Goal: Task Accomplishment & Management: Manage account settings

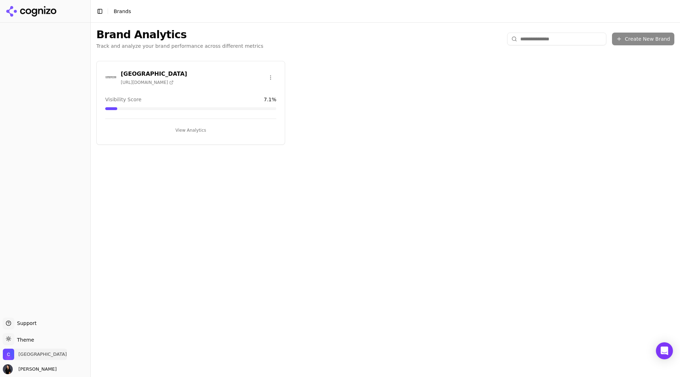
click at [35, 352] on span "[GEOGRAPHIC_DATA]" at bounding box center [42, 354] width 49 height 6
click at [118, 334] on button "Manage" at bounding box center [116, 334] width 28 height 8
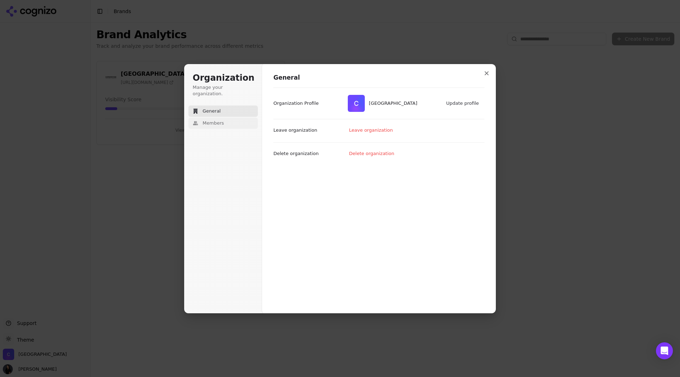
click at [207, 120] on span "Members" at bounding box center [213, 123] width 21 height 6
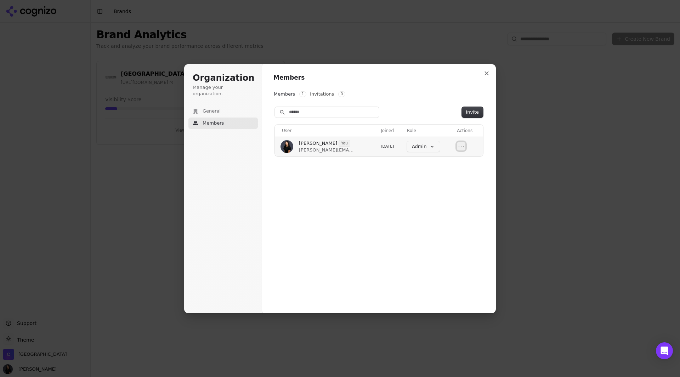
click at [462, 144] on icon "Open menu" at bounding box center [460, 146] width 7 height 7
click at [438, 92] on div "Members 1 Invitations 0" at bounding box center [378, 94] width 211 height 14
click at [488, 74] on icon "Close modal" at bounding box center [486, 73] width 4 height 4
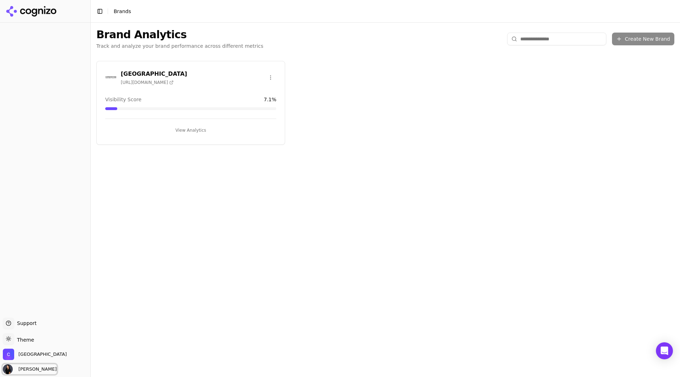
click at [30, 371] on span "[PERSON_NAME]" at bounding box center [36, 369] width 41 height 6
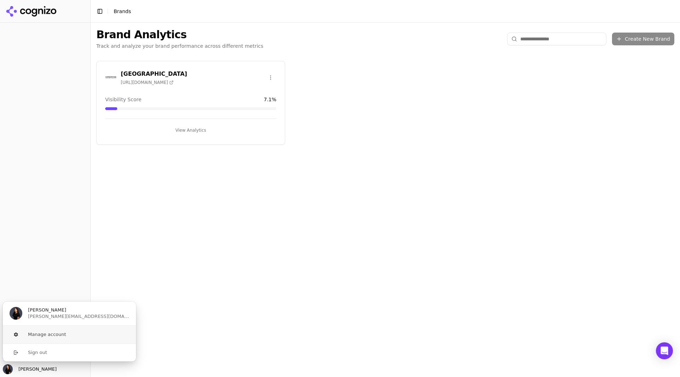
click at [53, 331] on button "Manage account" at bounding box center [69, 335] width 134 height 18
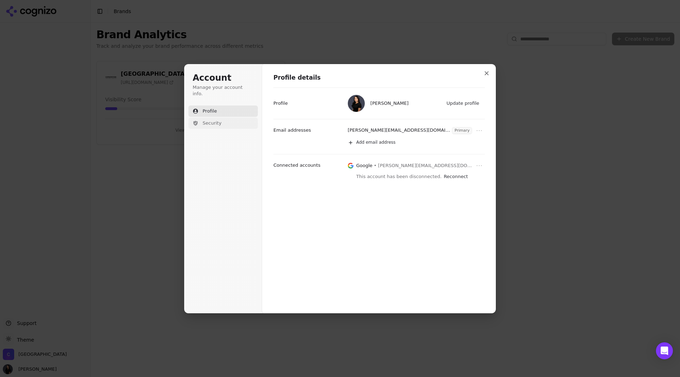
click at [215, 118] on button "Security" at bounding box center [222, 123] width 69 height 11
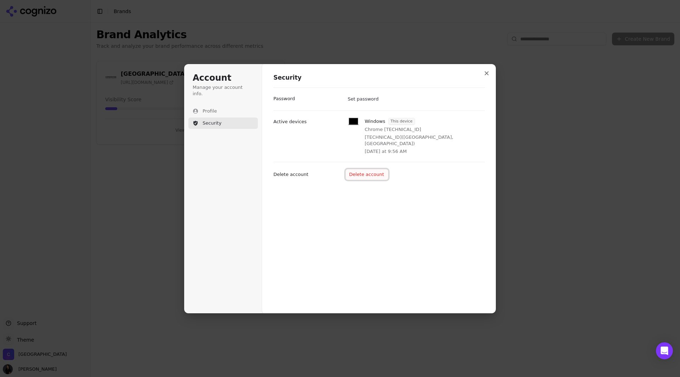
click at [365, 169] on button "Delete account" at bounding box center [367, 174] width 43 height 11
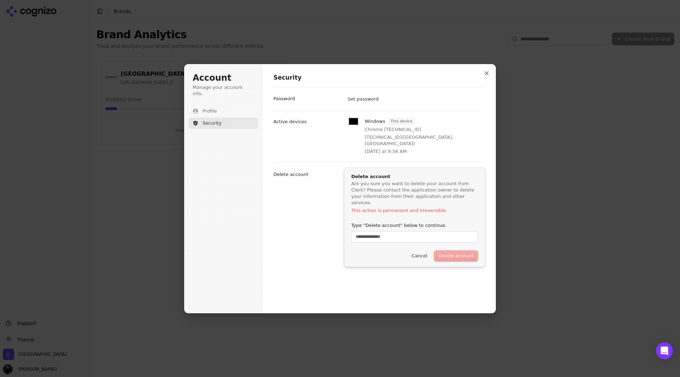
scroll to position [0, 0]
click at [431, 250] on button "Cancel" at bounding box center [419, 255] width 24 height 11
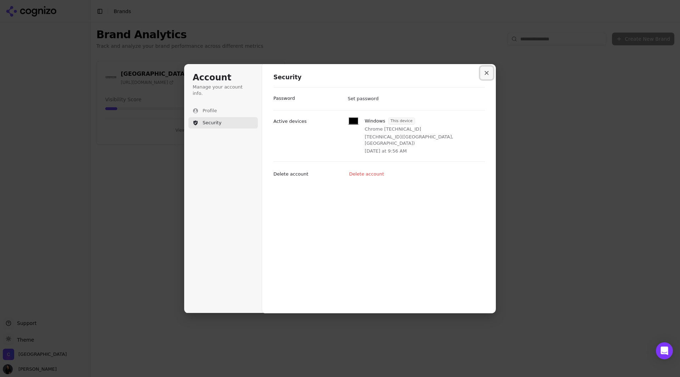
click at [487, 72] on icon "Close modal" at bounding box center [486, 73] width 4 height 4
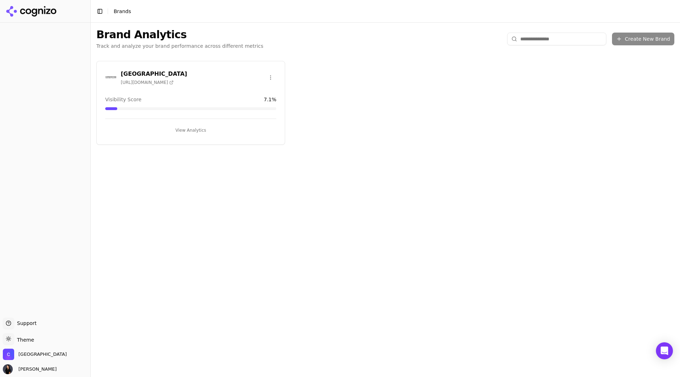
click at [36, 8] on icon at bounding box center [31, 11] width 51 height 11
click at [666, 354] on icon "Open Intercom Messenger" at bounding box center [664, 350] width 8 height 9
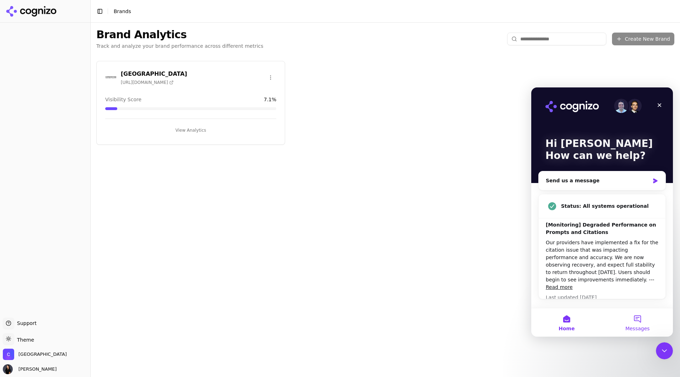
click at [641, 315] on button "Messages" at bounding box center [637, 322] width 71 height 28
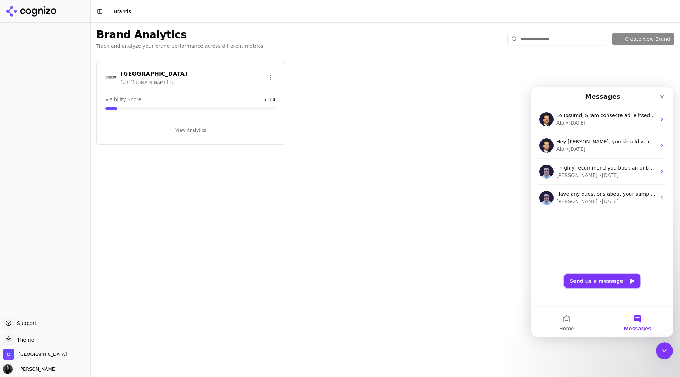
click at [594, 283] on button "Send us a message" at bounding box center [602, 281] width 76 height 14
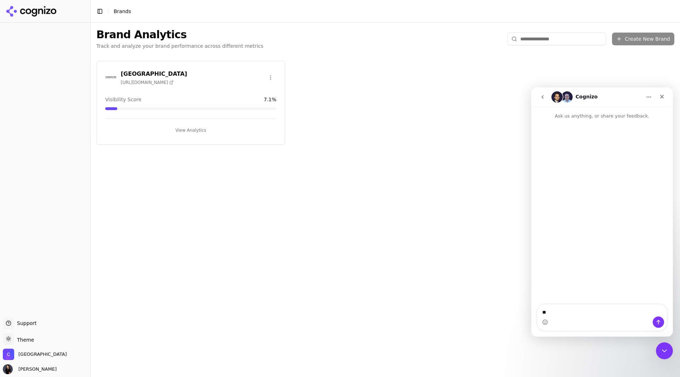
type textarea "*"
type textarea "**********"
click at [21, 8] on icon at bounding box center [31, 11] width 51 height 11
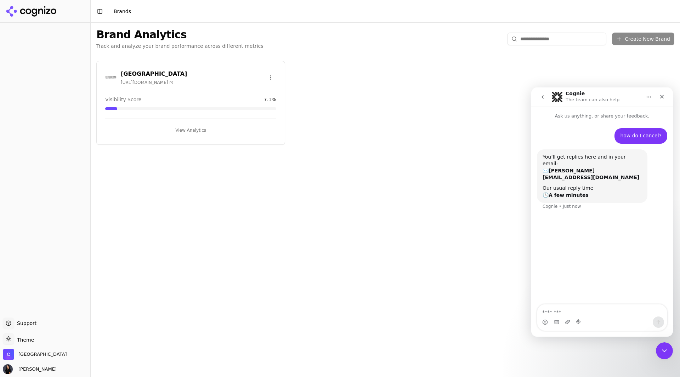
click at [11, 320] on button "Support" at bounding box center [8, 323] width 11 height 11
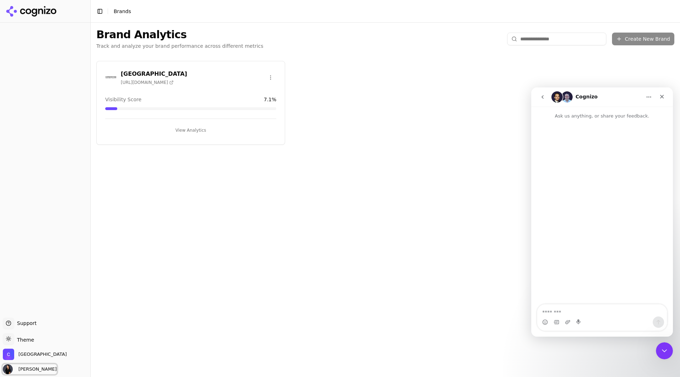
click at [39, 366] on span "[PERSON_NAME]" at bounding box center [30, 369] width 54 height 10
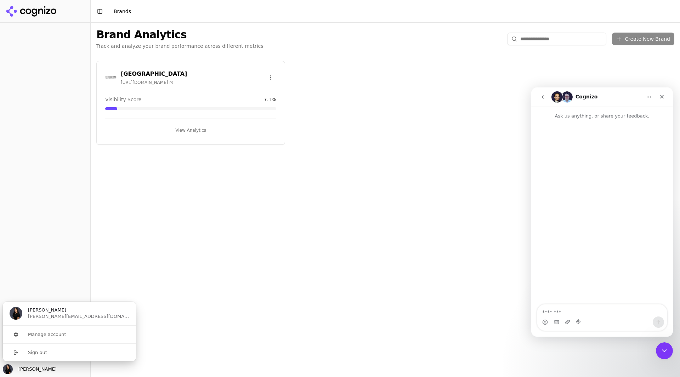
click at [66, 314] on span "[PERSON_NAME][EMAIL_ADDRESS][DOMAIN_NAME]" at bounding box center [78, 316] width 101 height 6
click at [43, 280] on div at bounding box center [45, 169] width 90 height 289
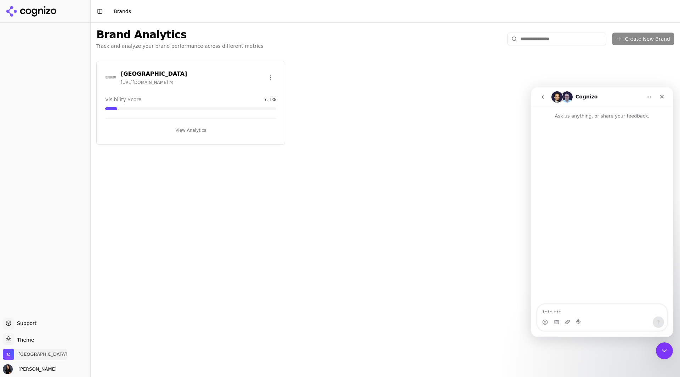
click at [32, 353] on span "[GEOGRAPHIC_DATA]" at bounding box center [42, 354] width 49 height 6
click at [40, 172] on div at bounding box center [45, 169] width 90 height 289
click at [32, 325] on span "Support" at bounding box center [25, 323] width 22 height 7
click at [664, 97] on icon "Close" at bounding box center [662, 97] width 6 height 6
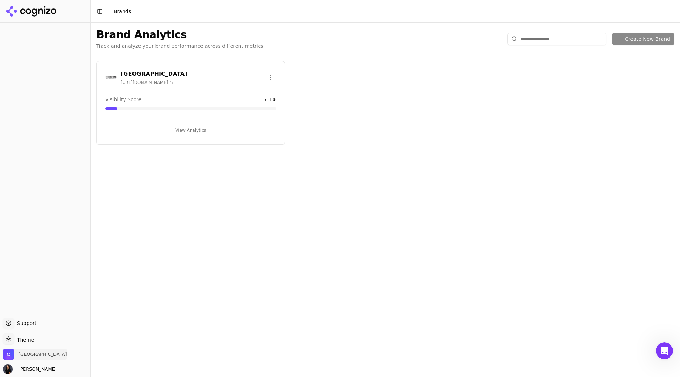
drag, startPoint x: 36, startPoint y: 358, endPoint x: 326, endPoint y: 211, distance: 325.1
click at [331, 214] on div "Support Support Toggle theme Theme Cornerstone Healing Center [PERSON_NAME] Tog…" at bounding box center [340, 188] width 680 height 377
click at [269, 78] on html "Support Support Toggle theme Theme Cornerstone Healing Center [PERSON_NAME] Tog…" at bounding box center [340, 188] width 680 height 377
click at [599, 158] on html "Support Support Toggle theme Theme Cornerstone Healing Center [PERSON_NAME] Tog…" at bounding box center [340, 188] width 680 height 377
click at [44, 13] on icon at bounding box center [31, 11] width 51 height 11
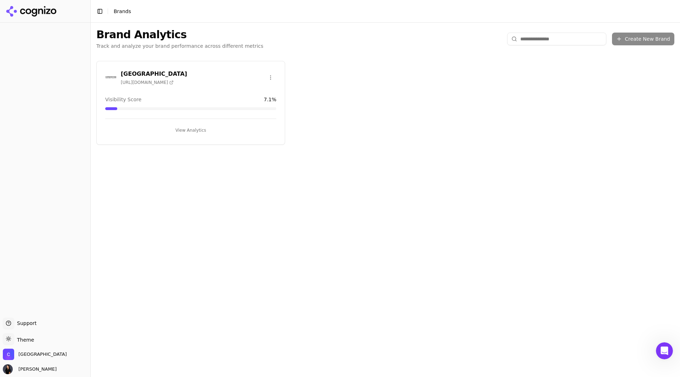
click at [33, 322] on span "Support" at bounding box center [25, 323] width 22 height 7
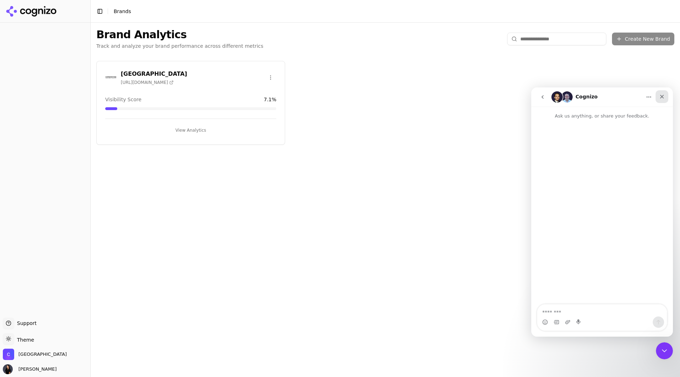
click at [664, 96] on icon "Close" at bounding box center [662, 97] width 6 height 6
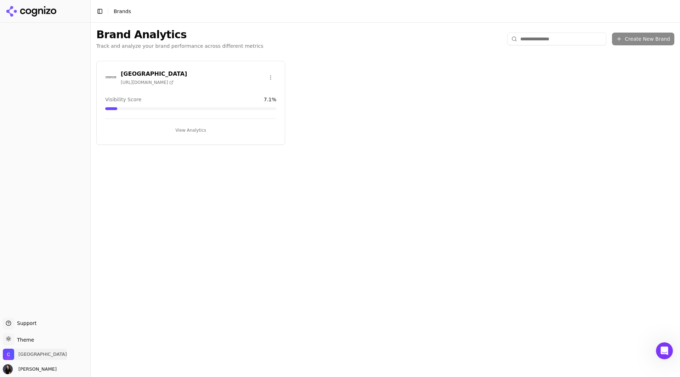
click at [45, 357] on span "[GEOGRAPHIC_DATA]" at bounding box center [42, 354] width 49 height 6
click at [116, 333] on button "Manage" at bounding box center [116, 334] width 28 height 8
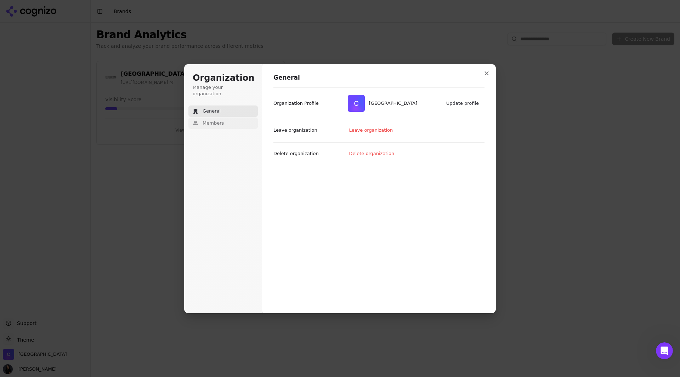
click at [226, 118] on button "Members" at bounding box center [222, 123] width 69 height 11
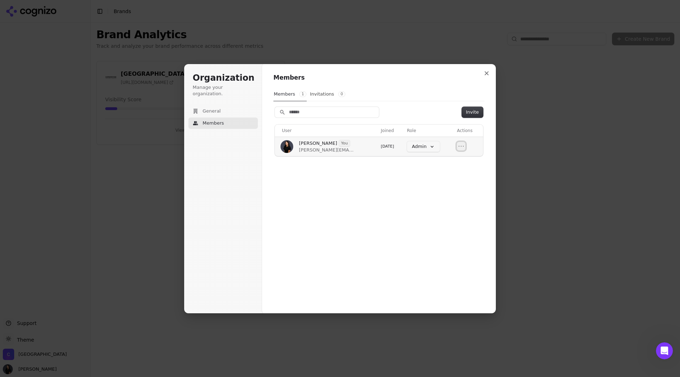
click at [465, 147] on icon "Open menu" at bounding box center [460, 146] width 7 height 7
click at [484, 73] on button "Close modal" at bounding box center [486, 73] width 13 height 13
